Goal: Task Accomplishment & Management: Manage account settings

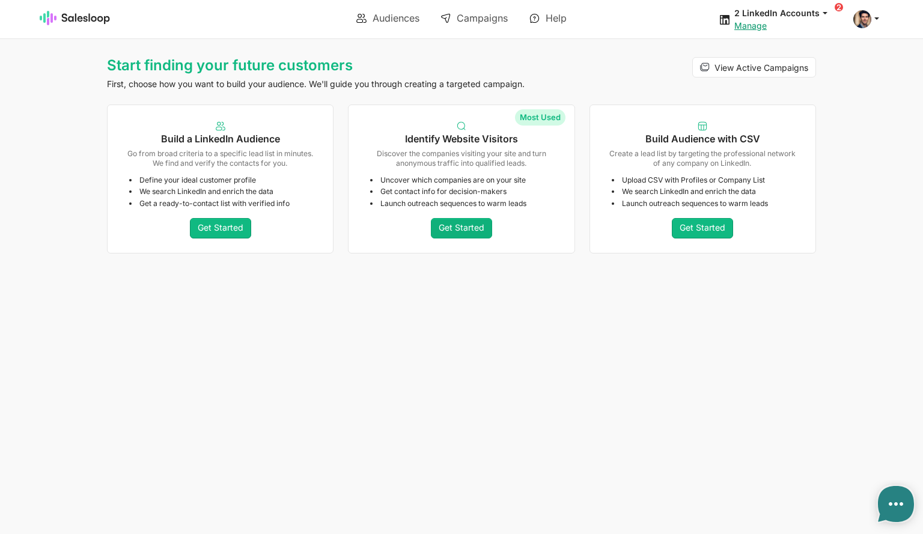
type textarea "x"
click at [466, 225] on link "Get Started" at bounding box center [461, 228] width 61 height 20
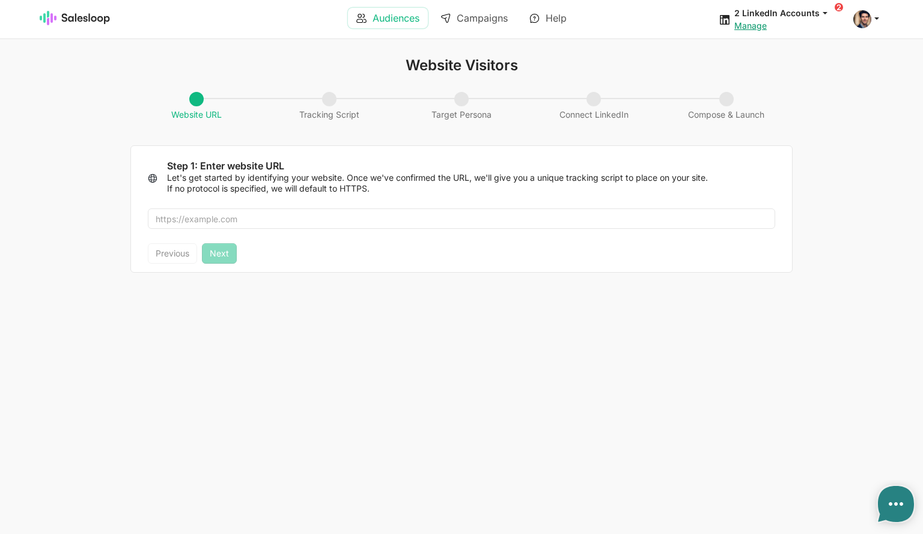
click at [394, 20] on link "Audiences" at bounding box center [388, 18] width 80 height 20
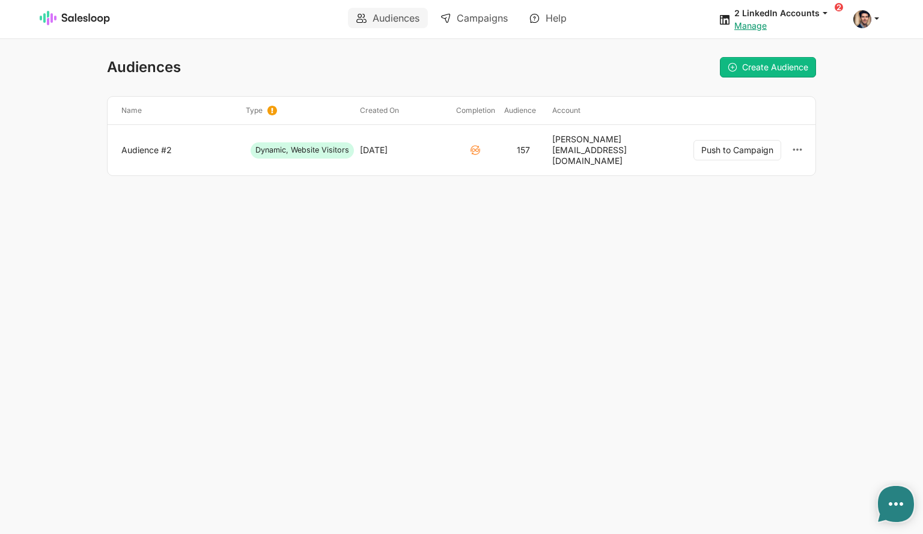
type textarea "x"
click at [463, 24] on link "Campaigns" at bounding box center [474, 18] width 84 height 20
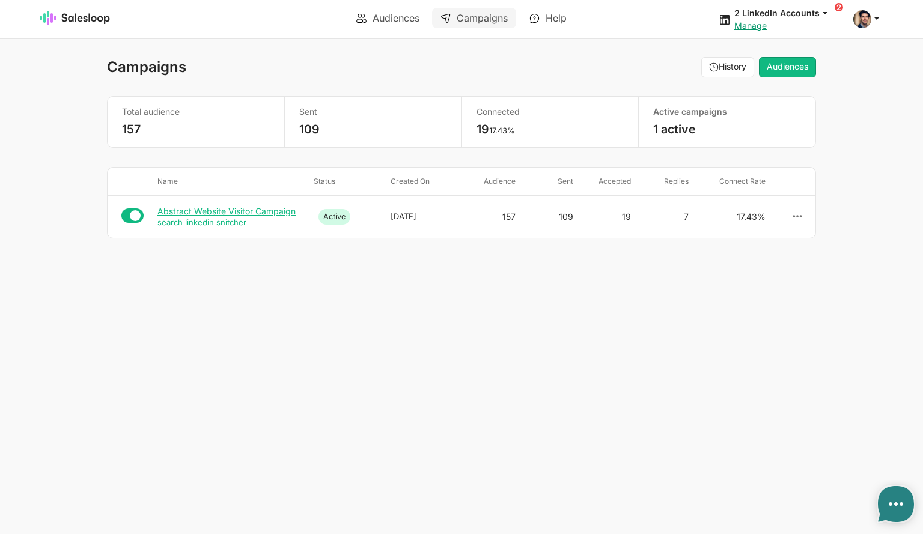
type textarea "x"
click at [239, 214] on div "Abstract Website Visitor Campaign" at bounding box center [230, 211] width 147 height 11
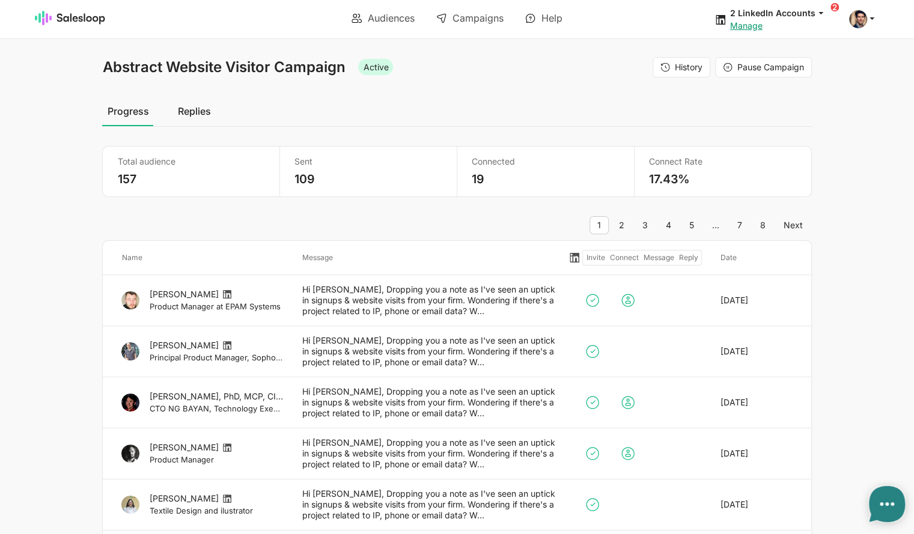
type textarea "x"
click at [198, 118] on link "Replies" at bounding box center [193, 111] width 43 height 30
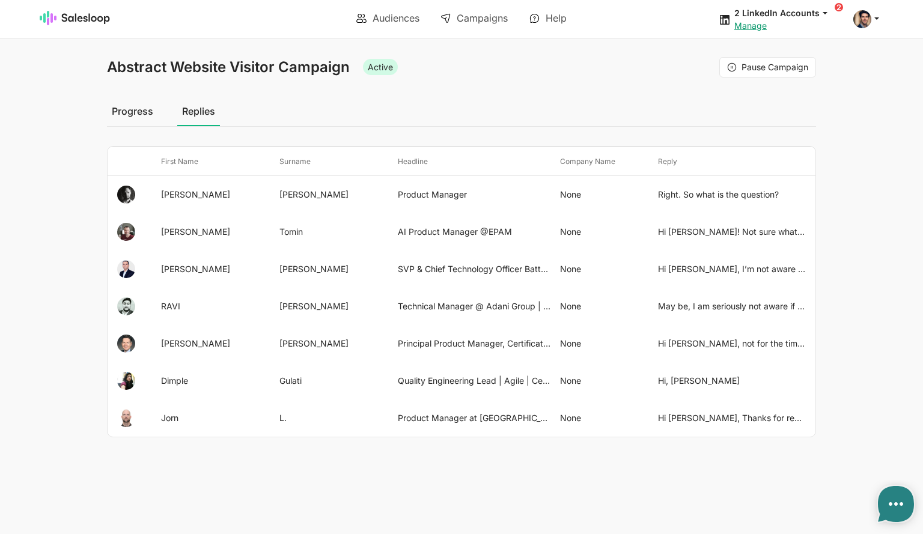
type textarea "x"
click at [136, 109] on link "Progress" at bounding box center [132, 111] width 51 height 30
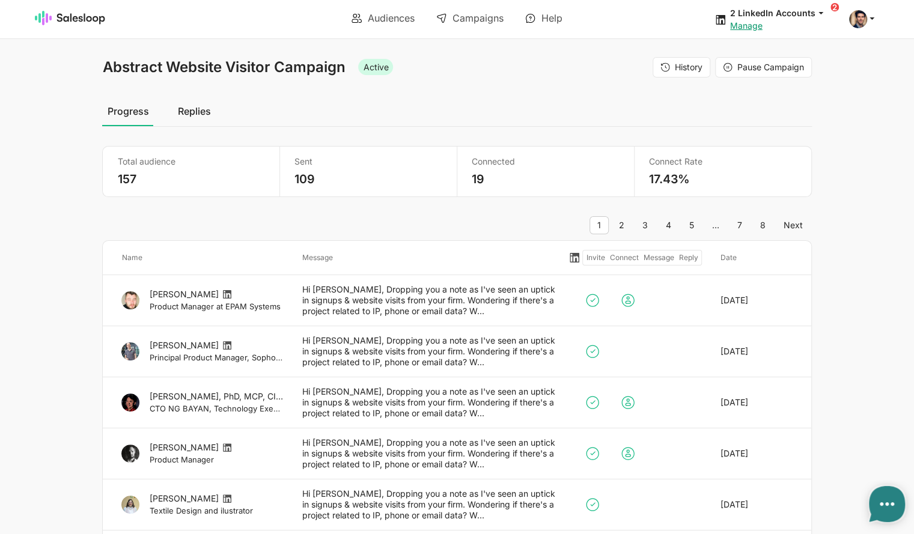
type textarea "x"
click at [869, 19] on icon at bounding box center [872, 18] width 11 height 11
click at [770, 44] on link "Account" at bounding box center [805, 47] width 130 height 20
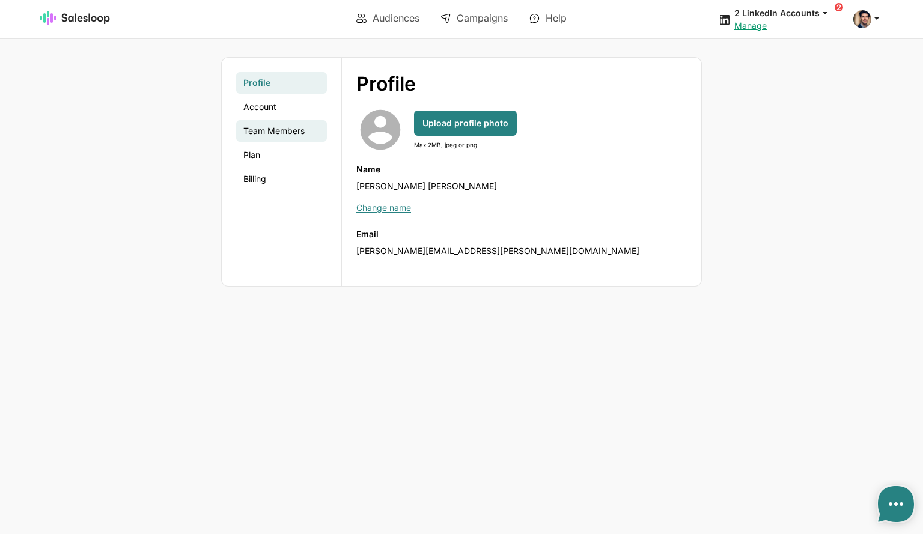
click at [266, 120] on link "Team Members" at bounding box center [281, 131] width 91 height 22
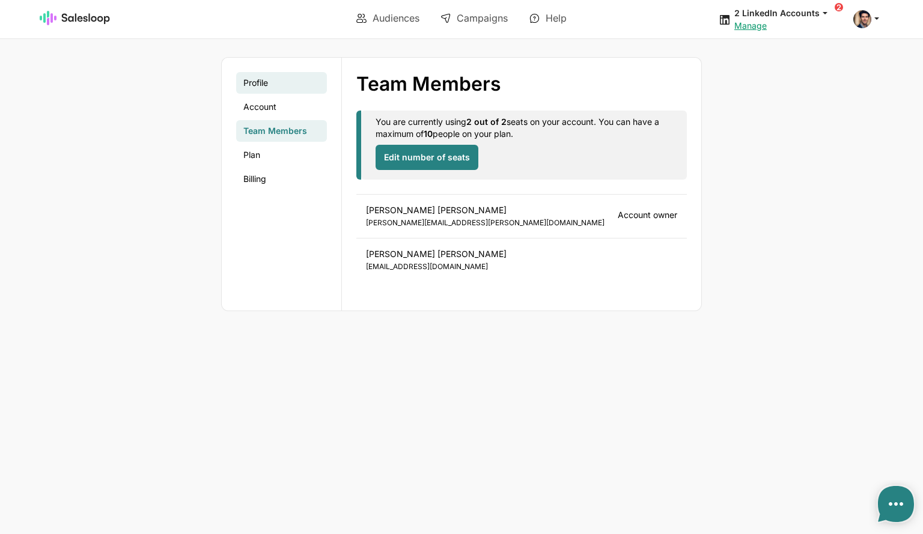
click at [260, 81] on link "Profile" at bounding box center [281, 83] width 91 height 22
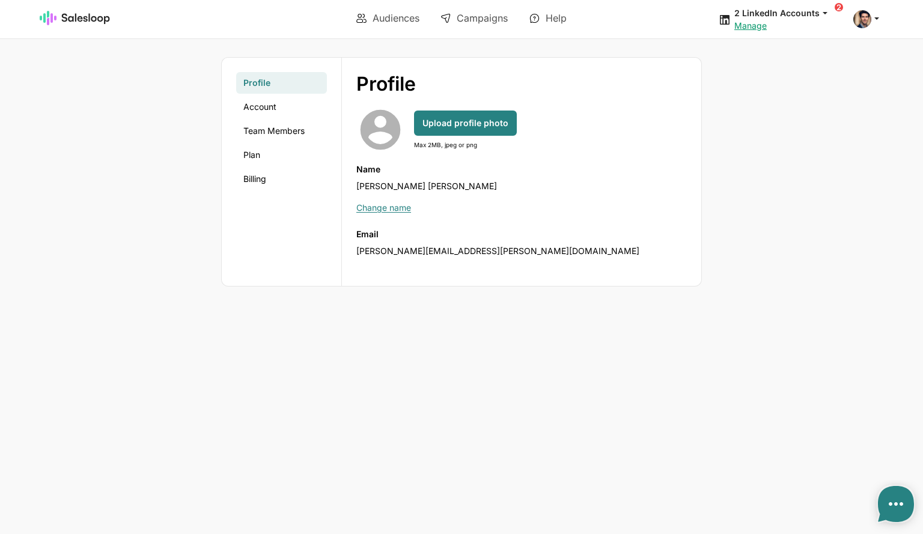
type textarea "x"
